Goal: Participate in discussion: Engage in conversation with other users on a specific topic

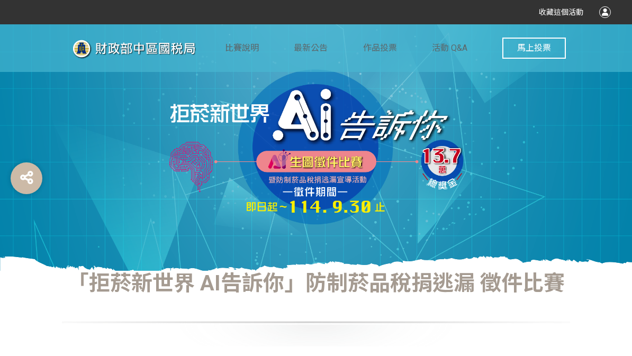
click at [602, 10] on div at bounding box center [605, 12] width 12 height 12
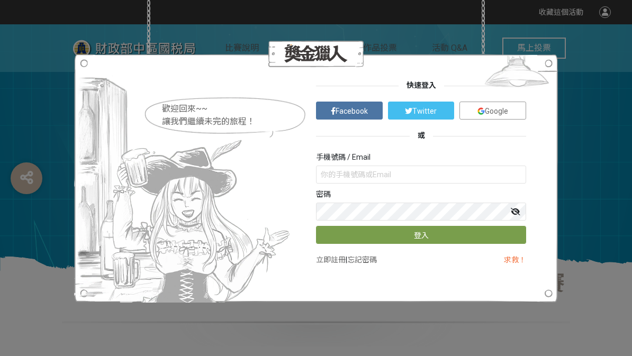
click at [514, 110] on link "Google" at bounding box center [492, 111] width 67 height 18
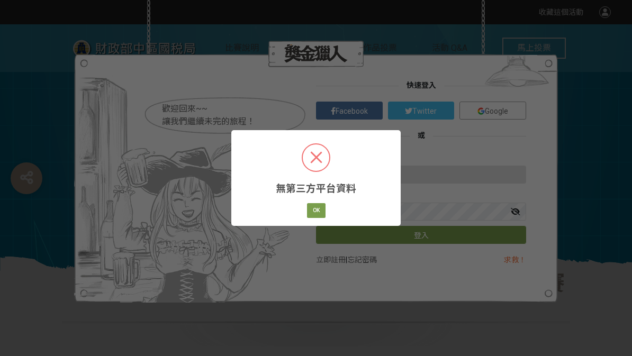
click at [312, 214] on button "OK" at bounding box center [316, 210] width 19 height 15
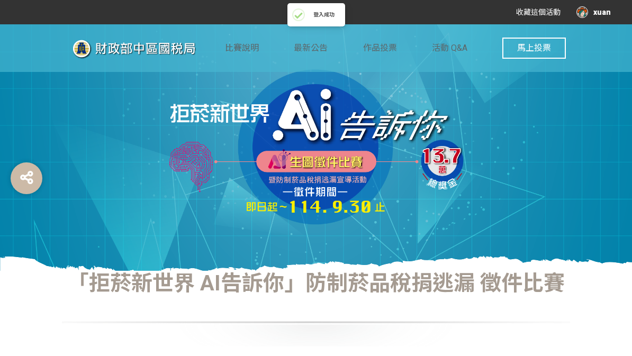
click at [601, 16] on div "xuan" at bounding box center [593, 12] width 34 height 12
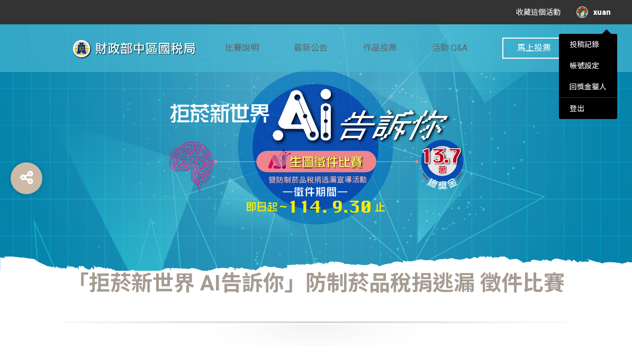
click at [595, 48] on link "投稿記錄" at bounding box center [585, 44] width 30 height 8
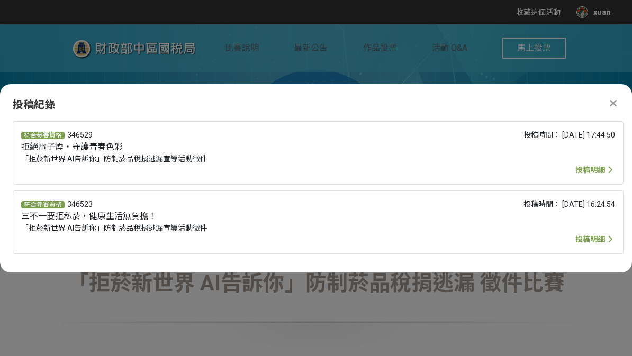
click at [614, 98] on icon at bounding box center [613, 103] width 7 height 11
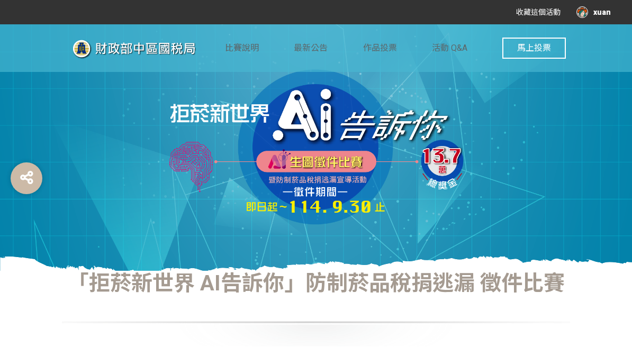
click at [546, 48] on span "馬上投票" at bounding box center [534, 48] width 34 height 10
click at [547, 48] on span "馬上投票" at bounding box center [534, 48] width 34 height 10
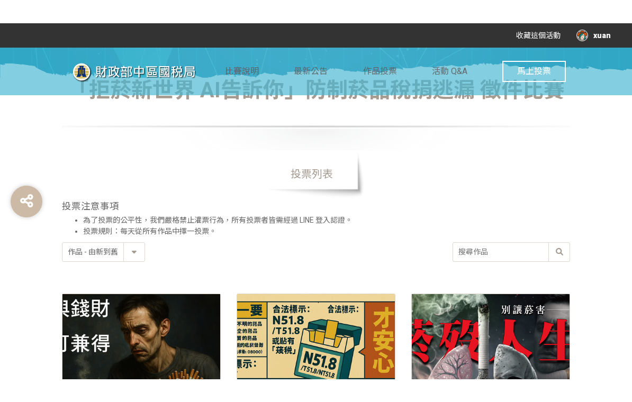
scroll to position [193, 0]
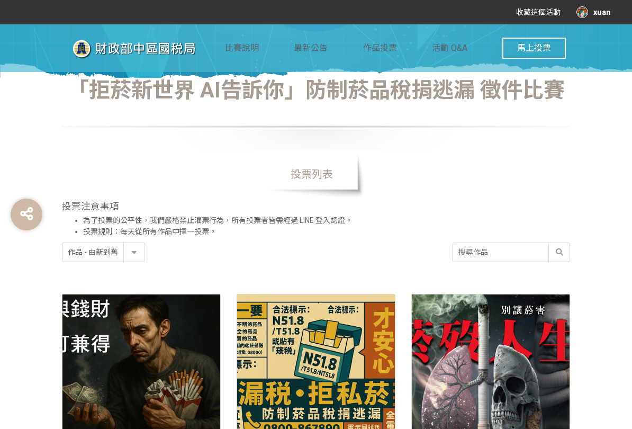
click at [525, 253] on input "search" at bounding box center [511, 252] width 116 height 19
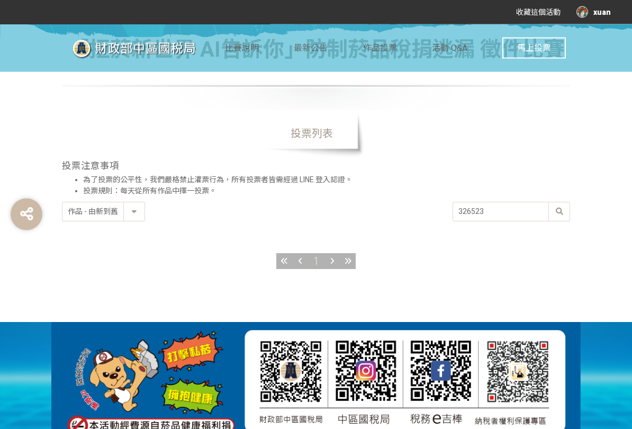
scroll to position [234, 0]
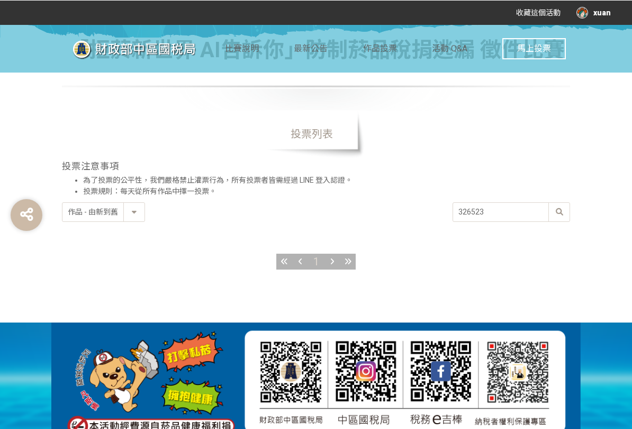
click at [561, 213] on div at bounding box center [558, 211] width 21 height 19
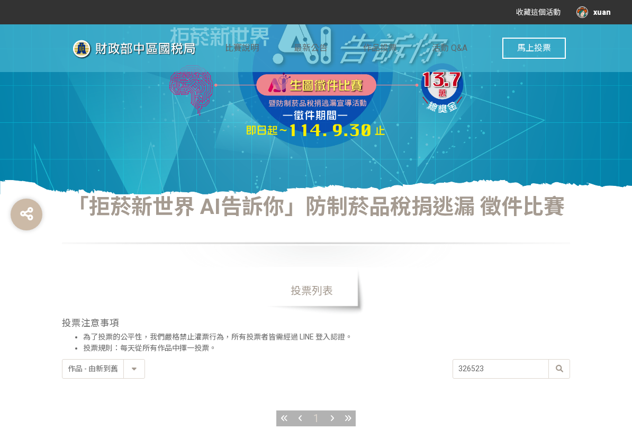
scroll to position [82, 0]
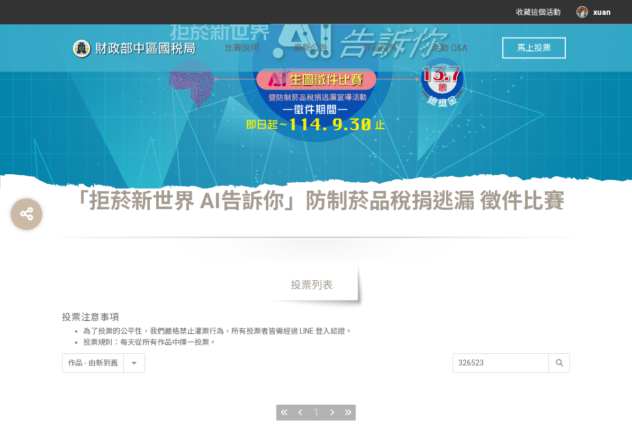
click at [543, 48] on span "馬上投票" at bounding box center [534, 48] width 34 height 10
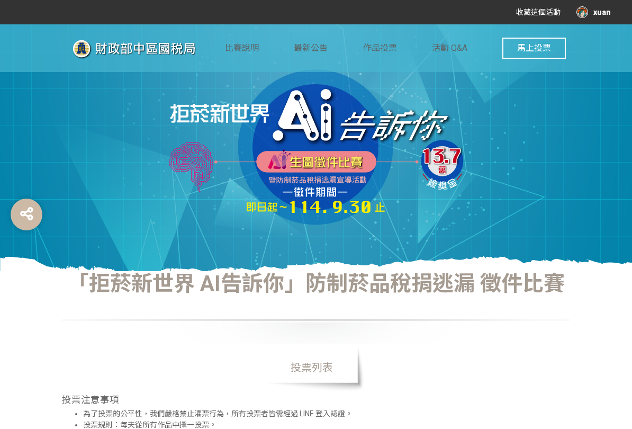
click at [545, 51] on span "馬上投票" at bounding box center [534, 48] width 34 height 10
click at [540, 46] on span "馬上投票" at bounding box center [534, 48] width 34 height 10
click at [597, 17] on div "xuan" at bounding box center [593, 12] width 34 height 12
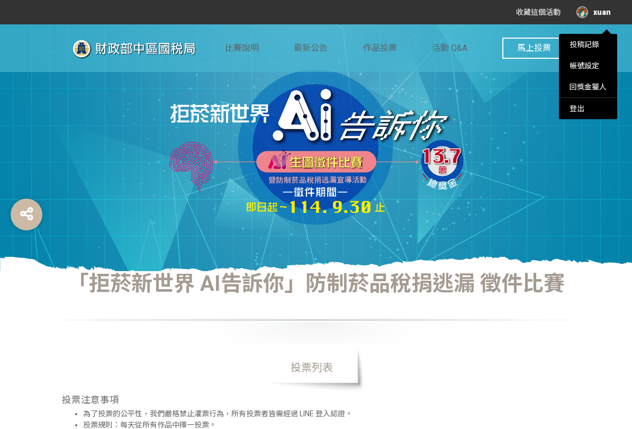
click at [597, 43] on link "投稿記錄" at bounding box center [585, 44] width 30 height 8
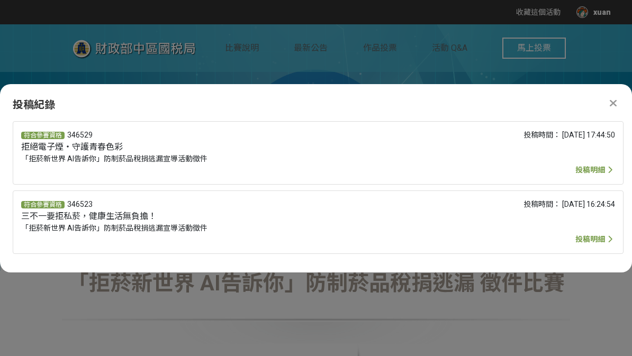
click at [610, 105] on icon at bounding box center [613, 103] width 7 height 11
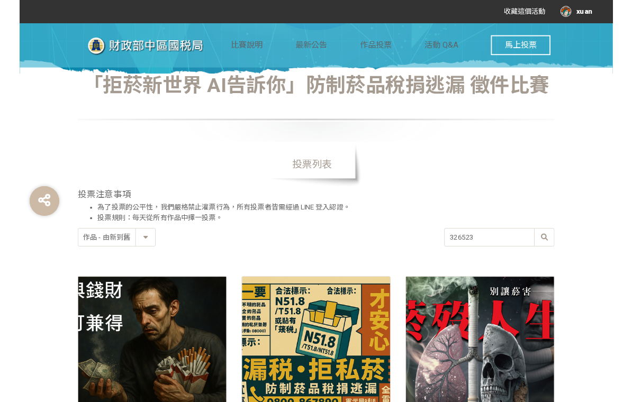
scroll to position [193, 0]
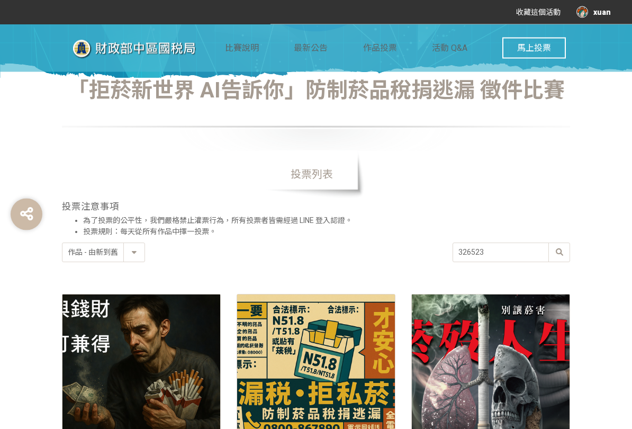
click at [531, 257] on input "326523" at bounding box center [511, 253] width 116 height 19
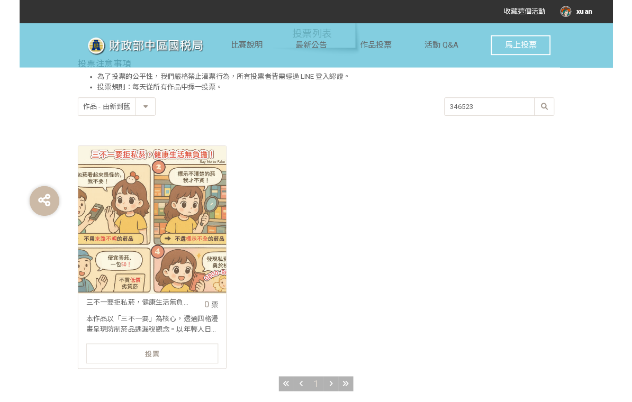
scroll to position [319, 0]
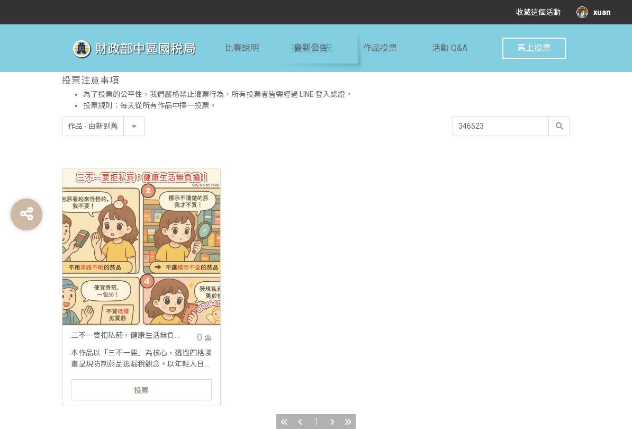
click at [518, 125] on input "346523" at bounding box center [511, 126] width 116 height 19
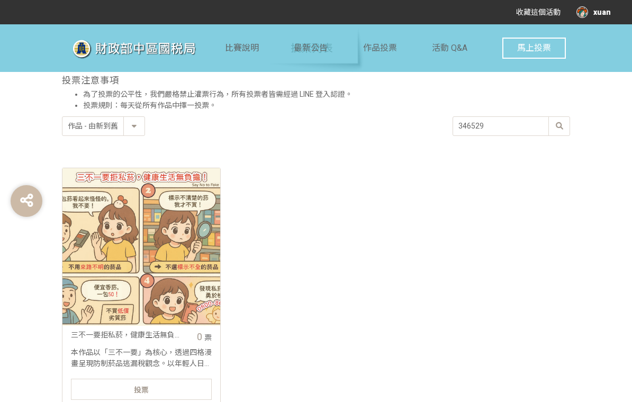
click at [544, 130] on input "346529" at bounding box center [511, 126] width 116 height 19
type input "346529"
click at [554, 127] on div "收藏這個活動 xuan 此網站由獎金獵人建置，若有網站建置需求 可洽 LINE: @irv0112w 分享 Facebook Line Twitter 比賽說…" at bounding box center [316, 157] width 632 height 953
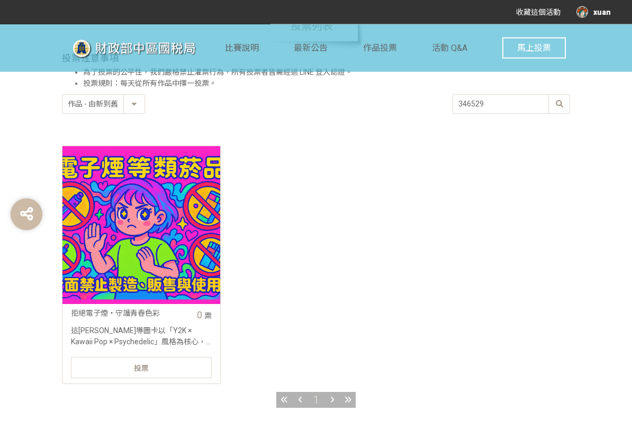
scroll to position [342, 0]
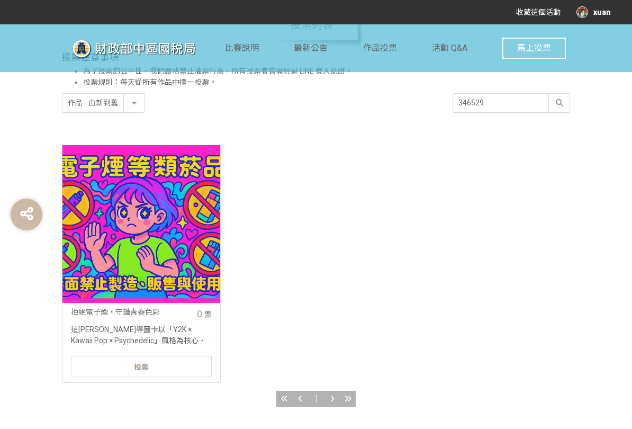
click at [104, 356] on div "投票" at bounding box center [141, 366] width 141 height 21
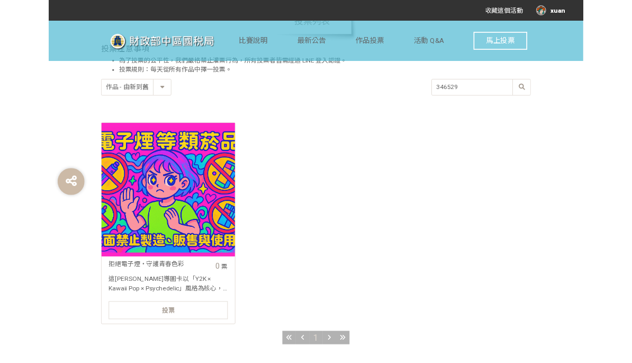
scroll to position [0, 0]
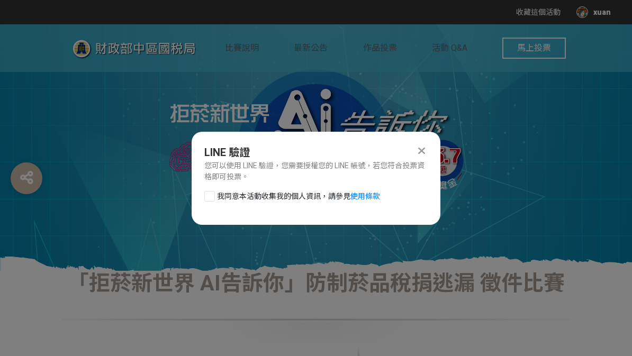
click at [207, 195] on div at bounding box center [209, 196] width 11 height 11
checkbox input "true"
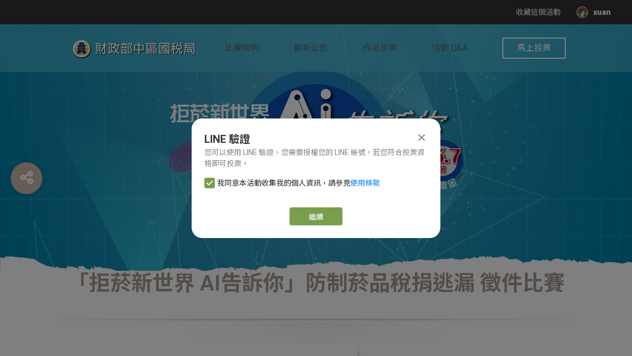
click at [333, 213] on link "繼續" at bounding box center [316, 217] width 53 height 18
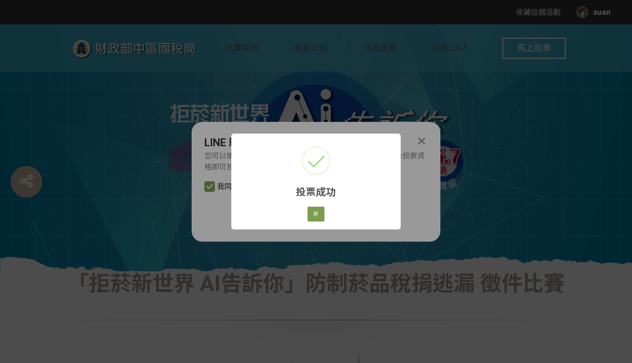
click at [319, 227] on div "投票成功 × 好 Cancel" at bounding box center [315, 181] width 169 height 96
click at [315, 212] on button "好" at bounding box center [316, 213] width 17 height 15
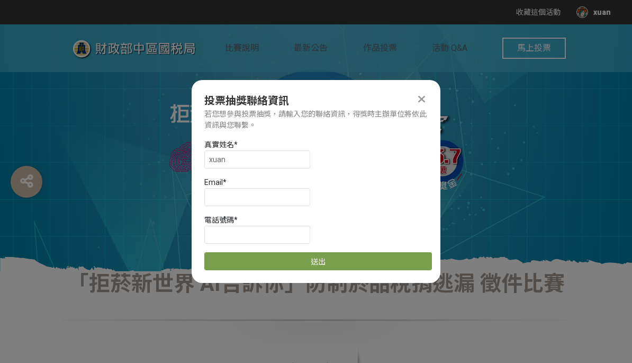
click at [425, 98] on div at bounding box center [421, 99] width 13 height 13
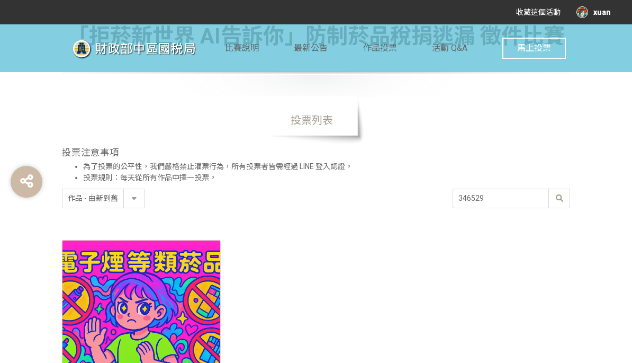
scroll to position [342, 0]
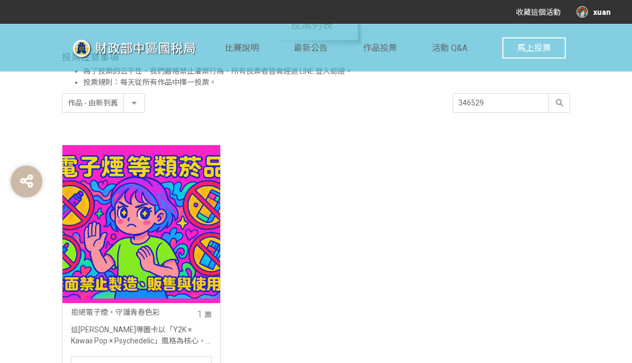
click at [524, 102] on input "346529" at bounding box center [511, 103] width 116 height 19
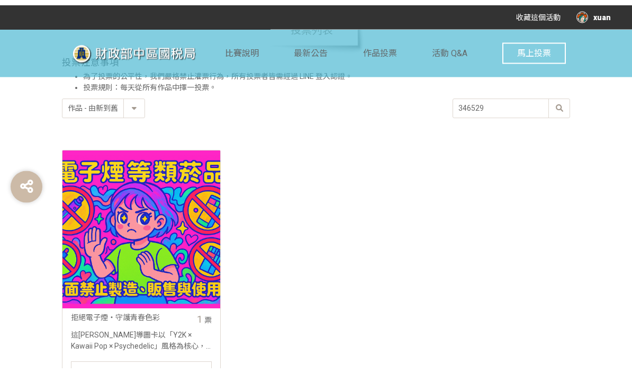
scroll to position [342, 0]
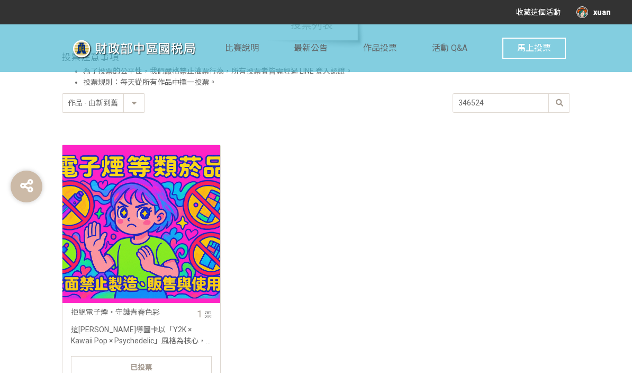
click at [559, 103] on div "收藏這個活動 xuan 此網站由獎金獵人建置，若有網站建置需求 可洽 LINE: @irv0112w 分享 Facebook Line Twitter 比賽說…" at bounding box center [316, 134] width 632 height 953
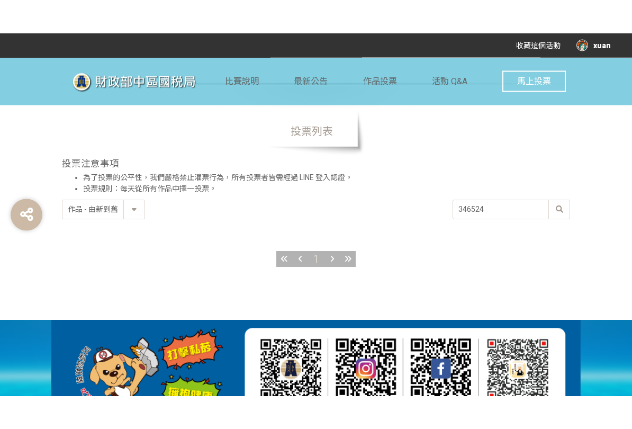
scroll to position [269, 0]
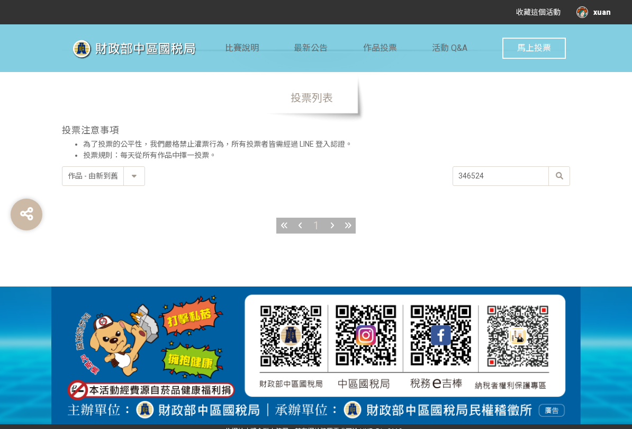
click at [519, 181] on input "346524" at bounding box center [511, 176] width 116 height 19
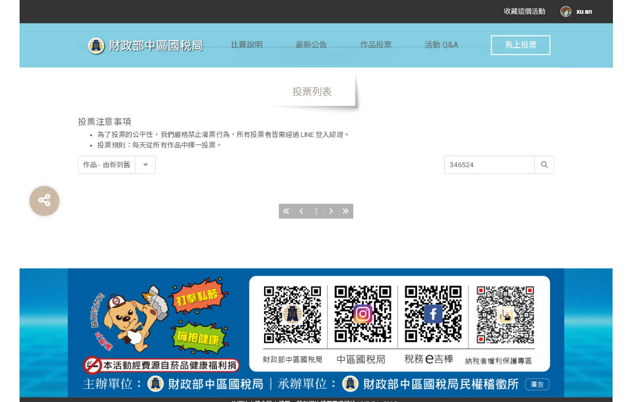
scroll to position [269, 0]
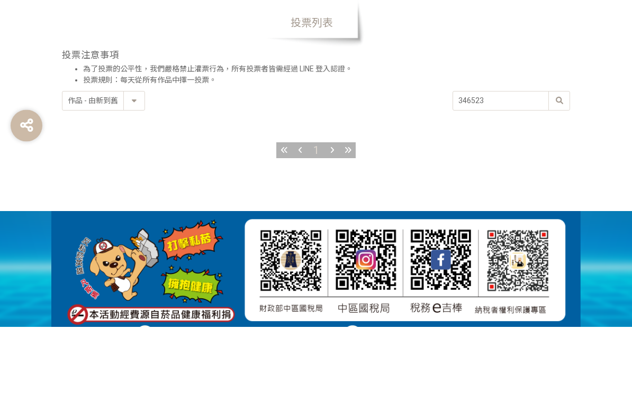
type input "346523"
click at [556, 99] on div "收藏這個活動 xuan 此網站由獎金獵人建置，若有網站建置需求 可洽 LINE: @irv0112w 分享 Facebook Line Twitter 比賽說…" at bounding box center [316, 84] width 632 height 707
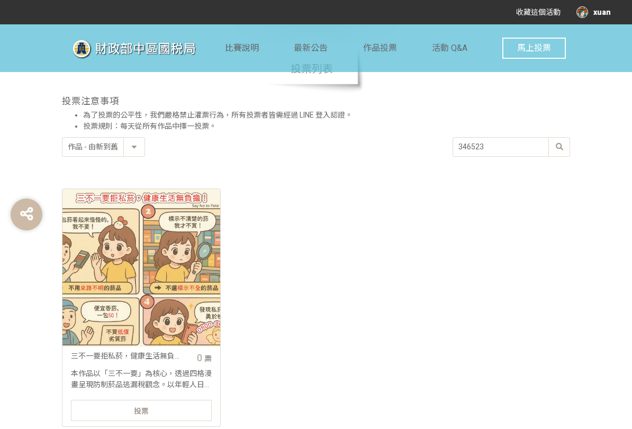
click at [100, 299] on div at bounding box center [141, 268] width 158 height 158
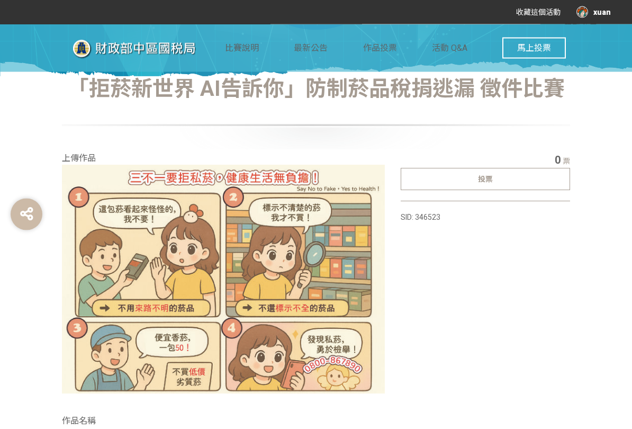
scroll to position [201, 0]
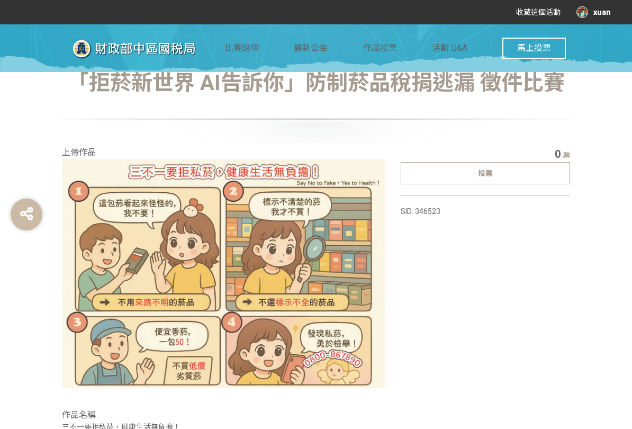
click at [534, 183] on div "投票" at bounding box center [485, 173] width 169 height 22
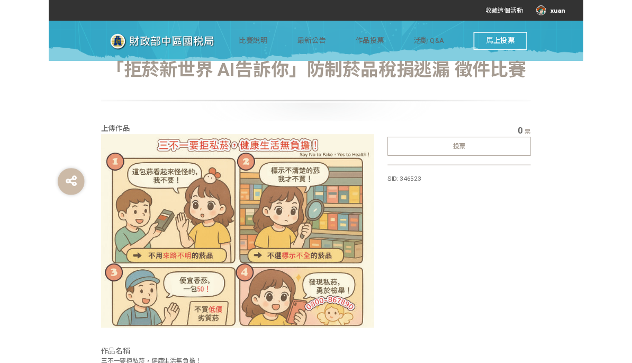
scroll to position [0, 0]
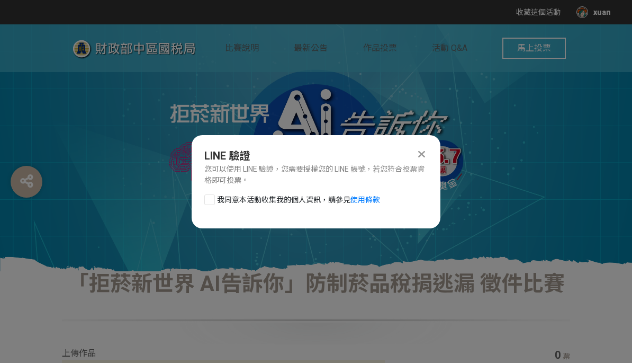
click at [206, 197] on div at bounding box center [209, 199] width 11 height 11
checkbox input "true"
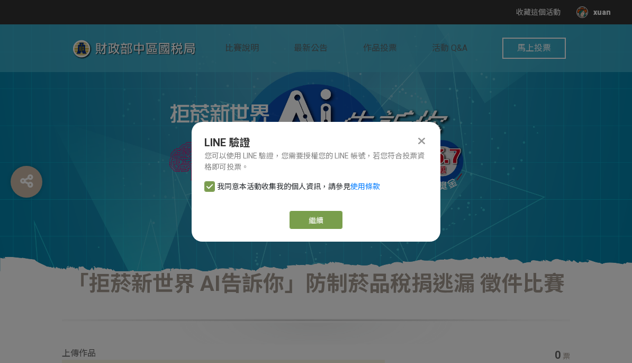
click at [322, 219] on button "繼續" at bounding box center [316, 220] width 53 height 18
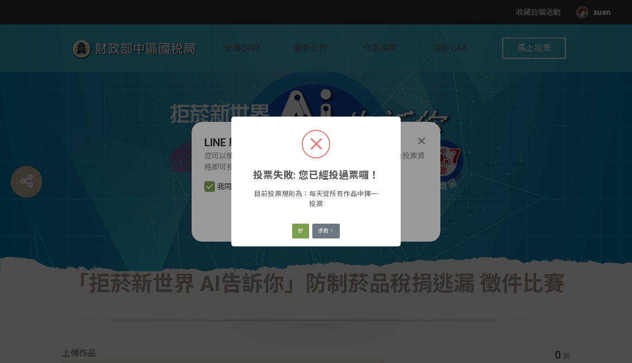
click at [296, 231] on button "好" at bounding box center [300, 230] width 17 height 15
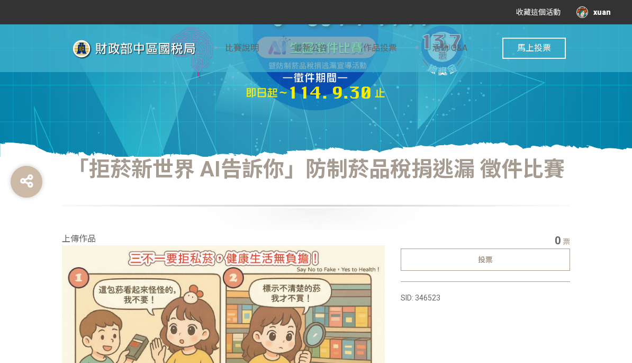
scroll to position [108, 0]
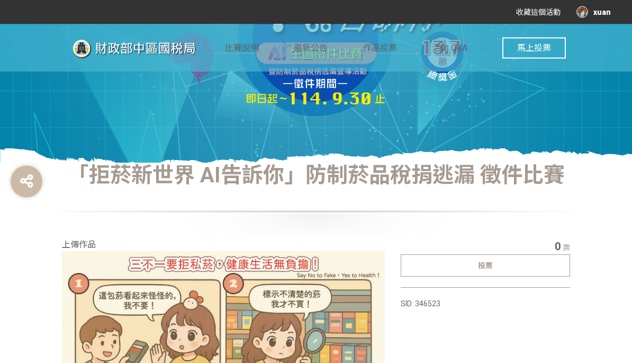
click at [545, 47] on span "馬上投票" at bounding box center [534, 48] width 34 height 10
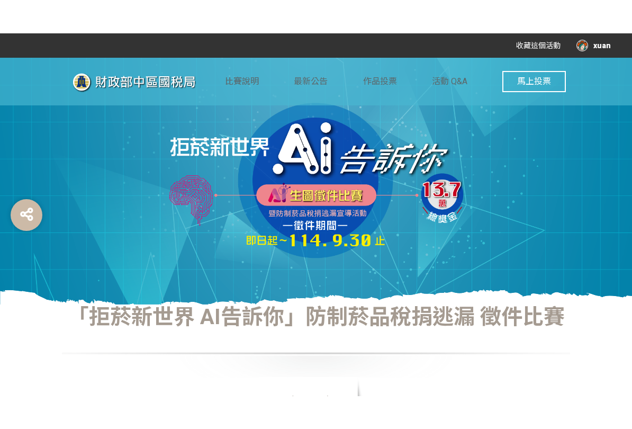
scroll to position [203, 0]
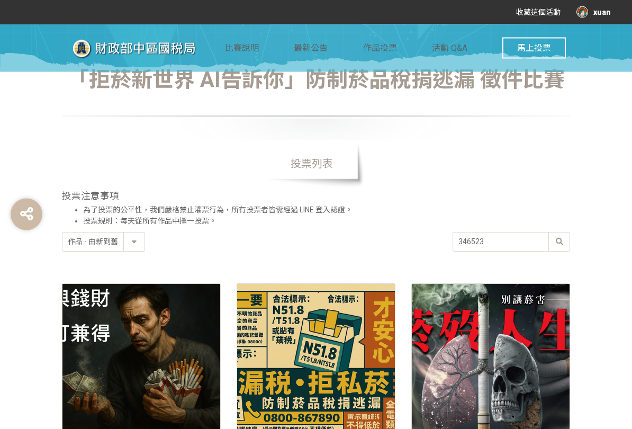
click at [151, 248] on div "作品 - 由新到舊 作品 - 由舊到新 票數 - 由多到少 票數 - 由少到多 346523" at bounding box center [316, 242] width 508 height 20
click at [143, 245] on select "作品 - 由新到舊 作品 - 由舊到新 票數 - 由多到少 票數 - 由少到多" at bounding box center [103, 242] width 82 height 19
select select "vote"
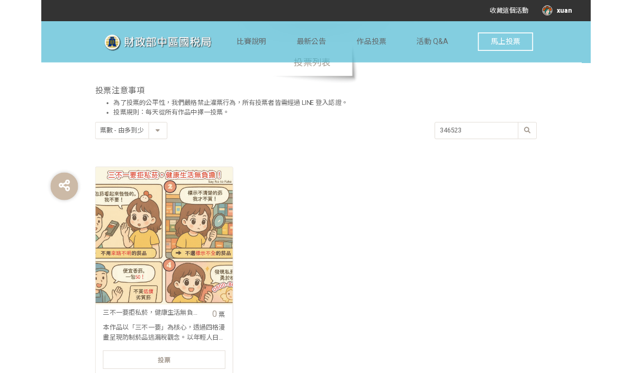
scroll to position [284, 0]
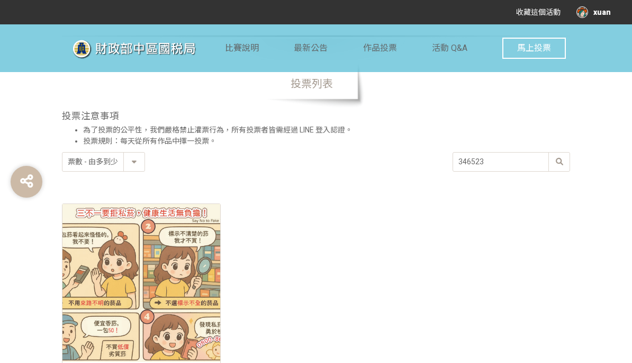
click at [523, 165] on input "346523" at bounding box center [511, 161] width 116 height 19
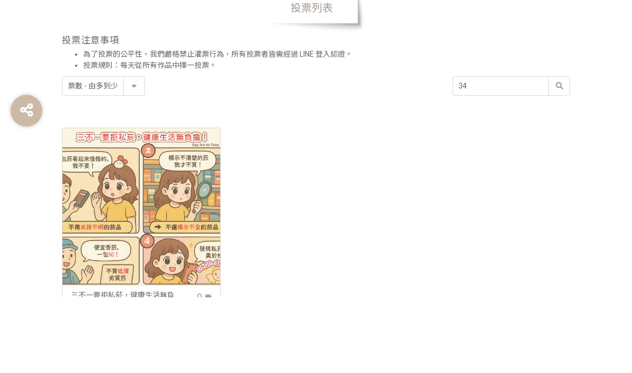
type input "3"
click at [558, 81] on div "收藏這個活動 xuan 此網站由獎金獵人建置，若有網站建置需求 可洽 LINE: @irv0112w 分享 Facebook Line Twitter 比賽說…" at bounding box center [316, 192] width 632 height 953
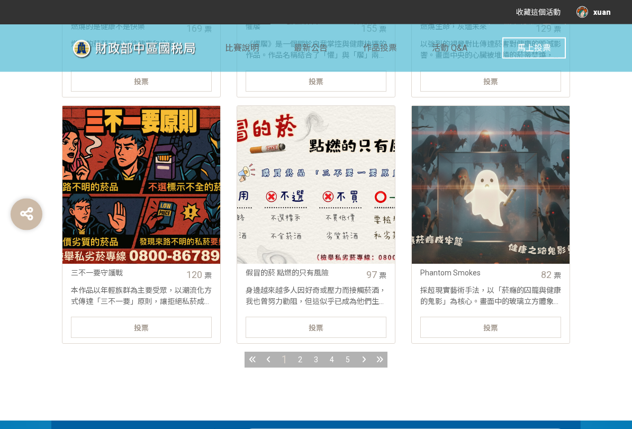
scroll to position [1120, 0]
click at [284, 356] on span "1" at bounding box center [285, 359] width 6 height 13
click at [297, 356] on div "2" at bounding box center [300, 359] width 16 height 16
